Goal: Entertainment & Leisure: Consume media (video, audio)

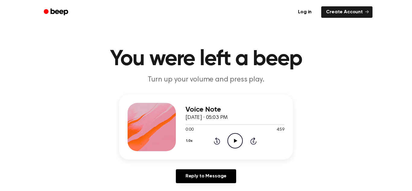
click at [234, 142] on icon "Play Audio" at bounding box center [234, 140] width 15 height 15
click at [236, 138] on icon "Pause Audio" at bounding box center [234, 140] width 15 height 15
click at [232, 141] on icon "Play Audio" at bounding box center [234, 140] width 15 height 15
click at [234, 141] on icon at bounding box center [235, 141] width 3 height 4
click at [236, 143] on icon "Play Audio" at bounding box center [234, 140] width 15 height 15
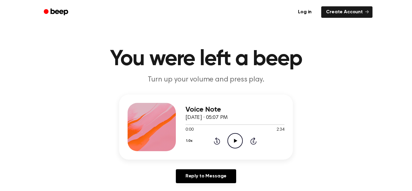
click at [234, 140] on icon "Play Audio" at bounding box center [234, 140] width 15 height 15
